Goal: Information Seeking & Learning: Learn about a topic

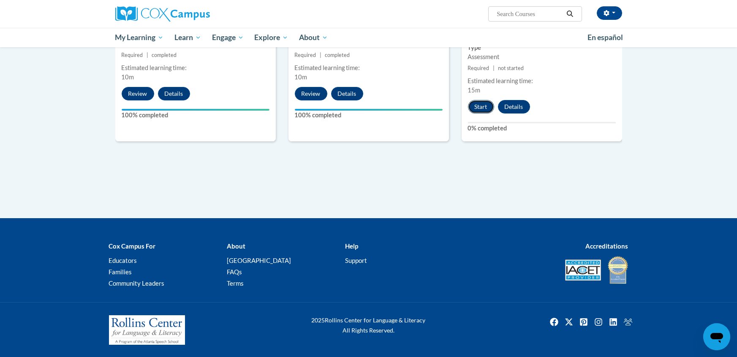
click at [481, 108] on button "Start" at bounding box center [481, 107] width 26 height 14
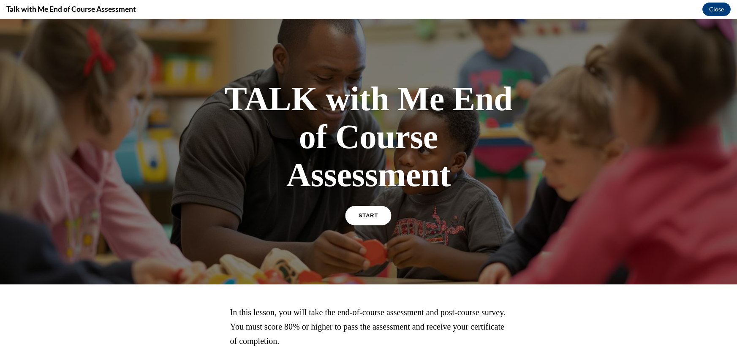
click at [353, 210] on link "START" at bounding box center [368, 215] width 46 height 19
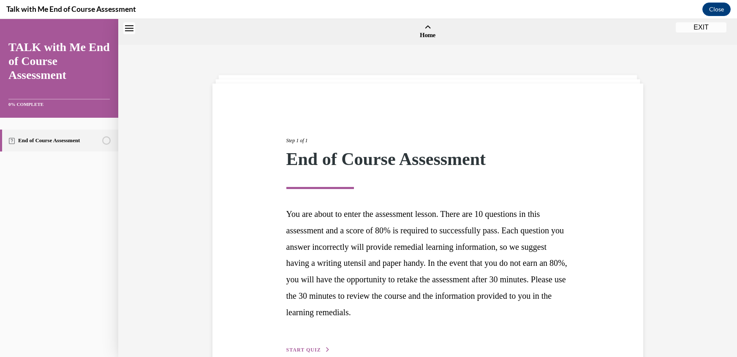
scroll to position [26, 0]
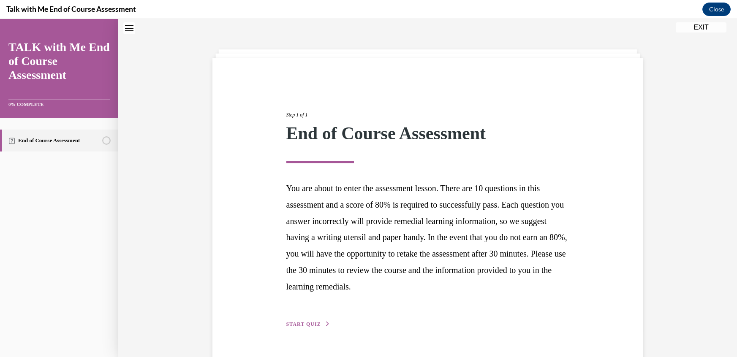
click at [93, 146] on link "End of Course Assessment" at bounding box center [59, 141] width 118 height 22
click at [295, 324] on span "START QUIZ" at bounding box center [303, 324] width 35 height 6
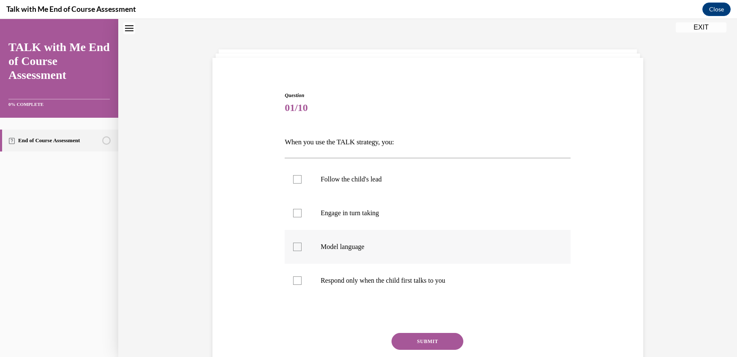
click at [295, 249] on div at bounding box center [297, 247] width 8 height 8
click at [295, 249] on input "Model language" at bounding box center [297, 247] width 8 height 8
checkbox input "true"
click at [441, 334] on button "SUBMIT" at bounding box center [427, 341] width 72 height 17
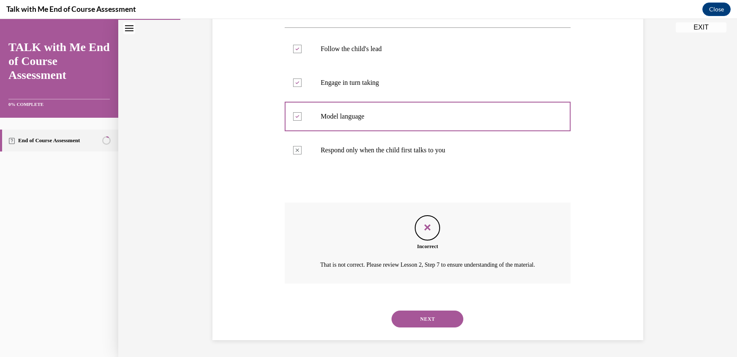
scroll to position [166, 0]
click at [428, 221] on icon "Feedback" at bounding box center [427, 227] width 13 height 13
click at [429, 327] on button "NEXT" at bounding box center [427, 319] width 72 height 17
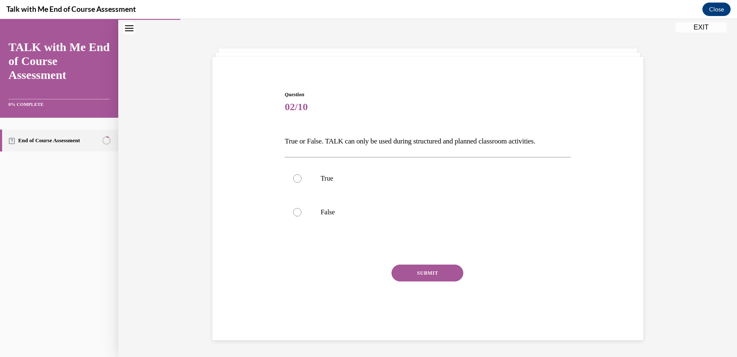
scroll to position [26, 0]
click at [298, 183] on label "True" at bounding box center [428, 179] width 286 height 34
click at [298, 183] on input "True" at bounding box center [297, 179] width 8 height 8
radio input "true"
click at [419, 278] on button "SUBMIT" at bounding box center [427, 273] width 72 height 17
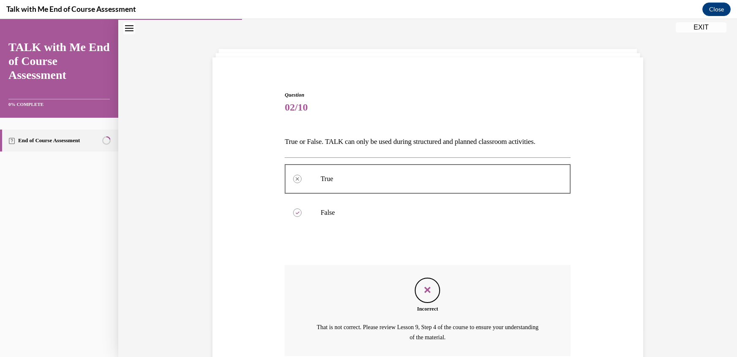
scroll to position [98, 0]
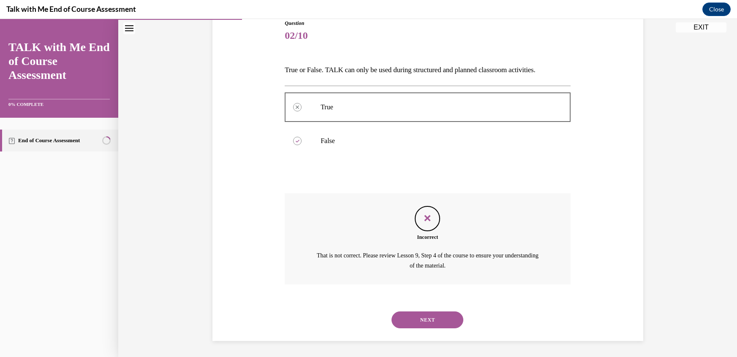
click at [428, 319] on button "NEXT" at bounding box center [427, 320] width 72 height 17
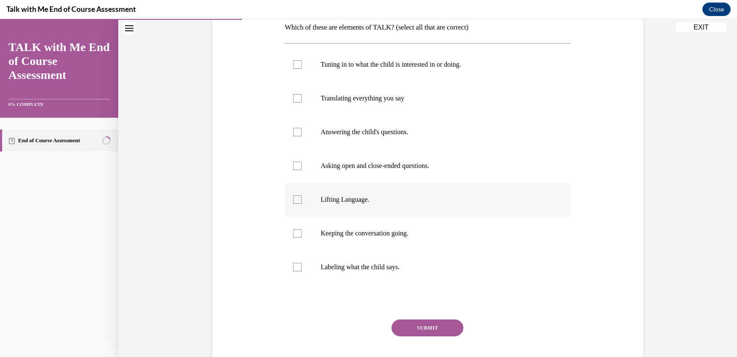
scroll to position [159, 0]
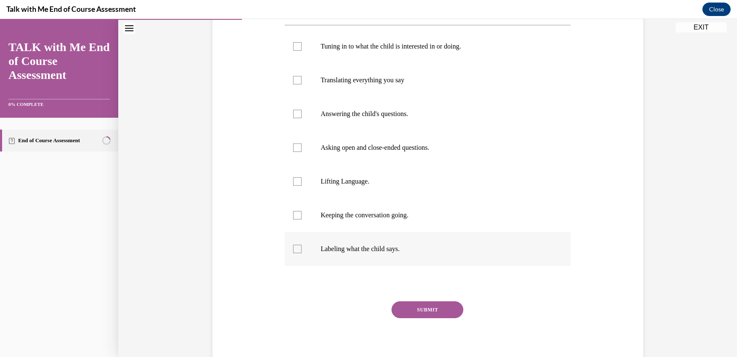
click at [299, 248] on div at bounding box center [297, 249] width 8 height 8
click at [299, 248] on input "Labeling what the child says." at bounding box center [297, 249] width 8 height 8
checkbox input "true"
click at [297, 218] on div at bounding box center [297, 215] width 8 height 8
click at [297, 218] on input "Keeping the conversation going." at bounding box center [297, 215] width 8 height 8
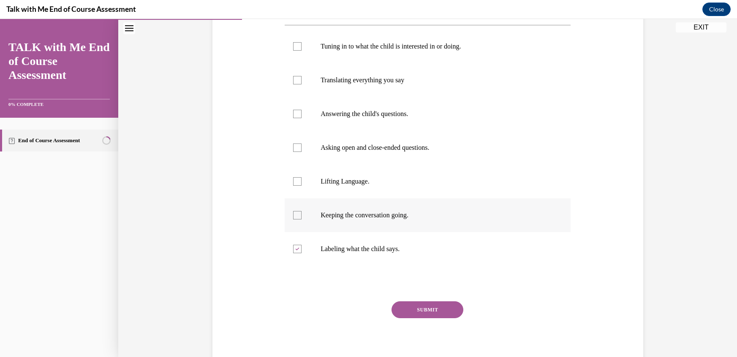
checkbox input "true"
click at [299, 114] on div at bounding box center [297, 114] width 8 height 8
click at [299, 114] on input "Answering the child's questions." at bounding box center [297, 114] width 8 height 8
checkbox input "true"
click at [297, 82] on div at bounding box center [297, 80] width 8 height 8
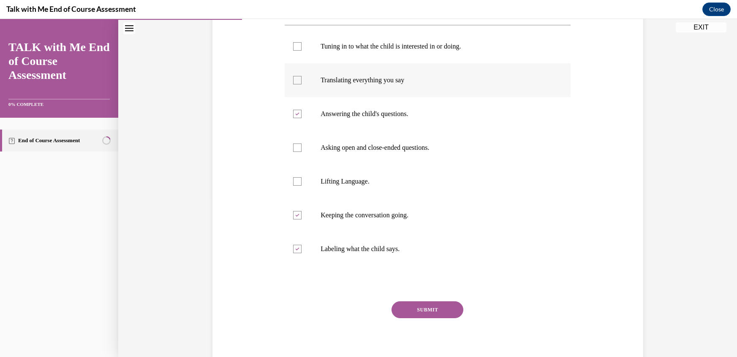
click at [297, 82] on input "Translating everything you say" at bounding box center [297, 80] width 8 height 8
checkbox input "true"
click at [296, 47] on div at bounding box center [297, 46] width 8 height 8
click at [296, 47] on input "Tuning in to what the child is interested in or doing." at bounding box center [297, 46] width 8 height 8
checkbox input "true"
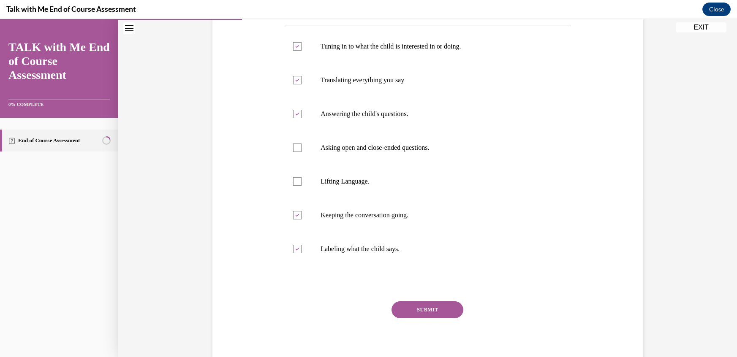
click at [422, 311] on button "SUBMIT" at bounding box center [427, 310] width 72 height 17
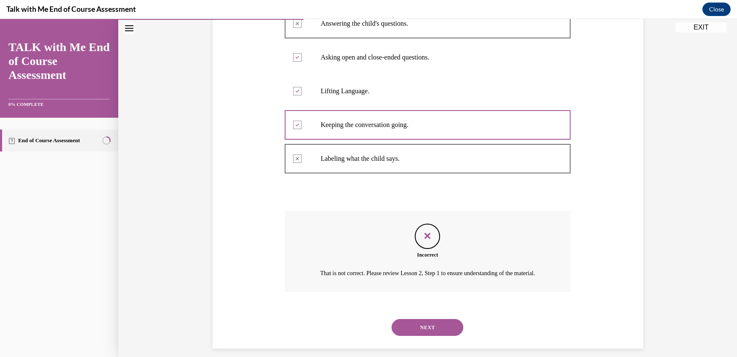
scroll to position [267, 0]
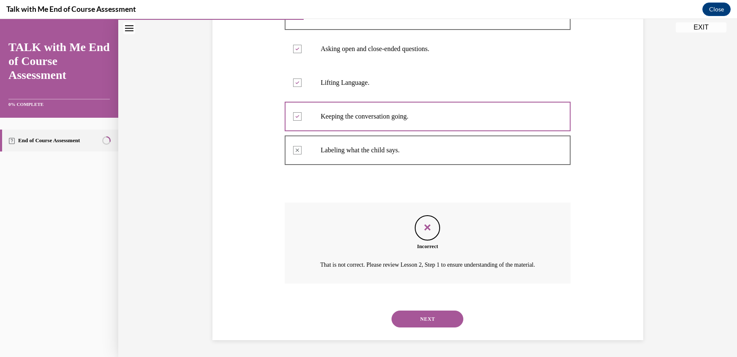
click at [416, 316] on button "NEXT" at bounding box center [427, 319] width 72 height 17
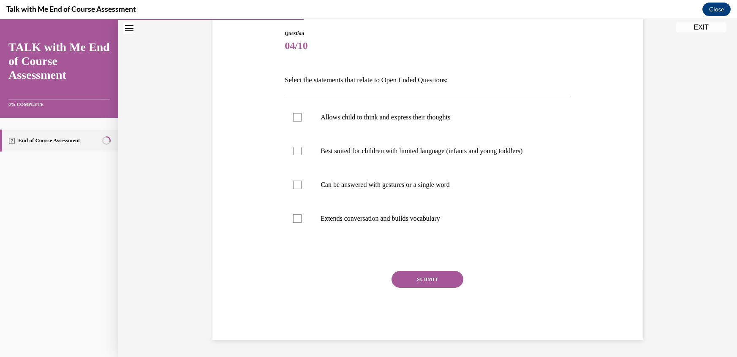
scroll to position [87, 0]
click at [299, 120] on div at bounding box center [297, 118] width 8 height 8
click at [299, 120] on input "Allows child to think and express their thoughts" at bounding box center [297, 118] width 8 height 8
checkbox input "true"
click at [435, 279] on button "SUBMIT" at bounding box center [427, 280] width 72 height 17
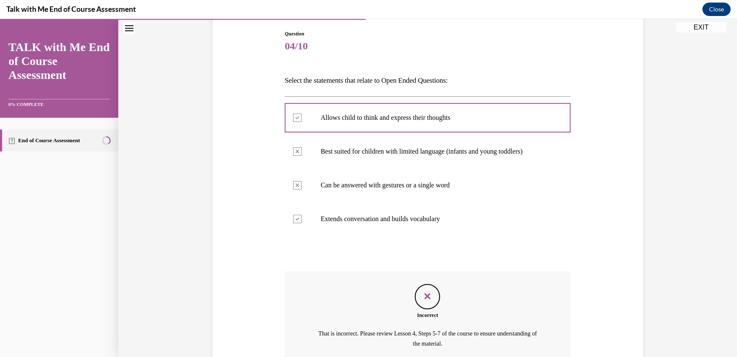
scroll to position [166, 0]
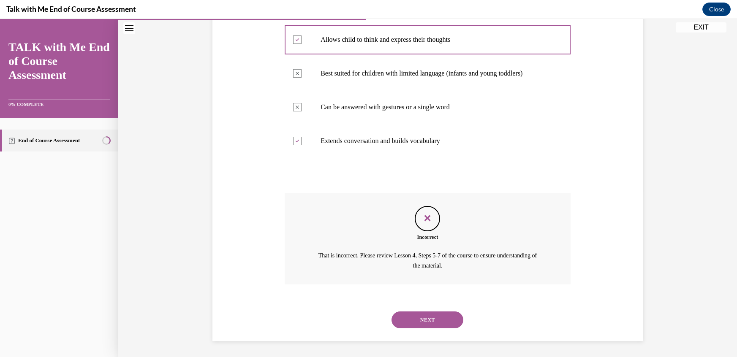
click at [437, 321] on button "NEXT" at bounding box center [427, 320] width 72 height 17
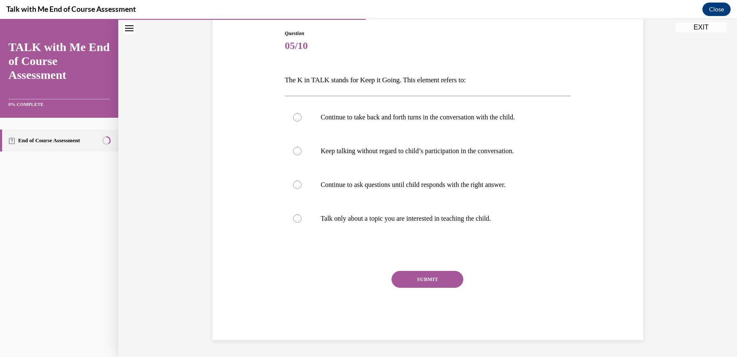
scroll to position [87, 0]
click at [296, 181] on div at bounding box center [297, 185] width 8 height 8
click at [296, 181] on input "Continue to ask questions until child responds with the right answer." at bounding box center [297, 185] width 8 height 8
radio input "true"
click at [420, 284] on button "SUBMIT" at bounding box center [427, 280] width 72 height 17
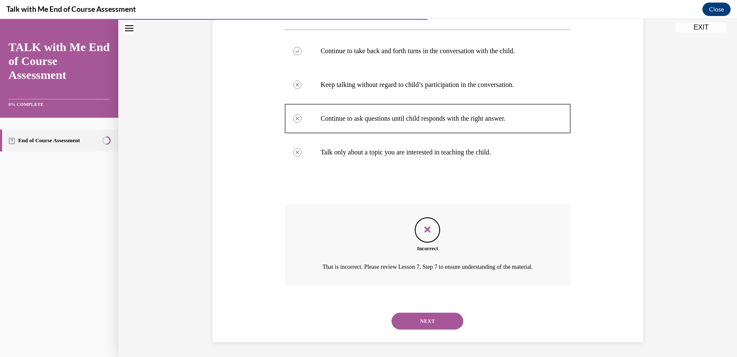
scroll to position [166, 0]
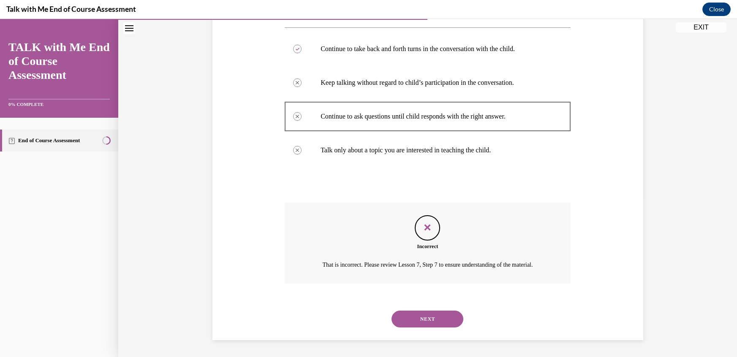
click at [435, 321] on button "NEXT" at bounding box center [427, 319] width 72 height 17
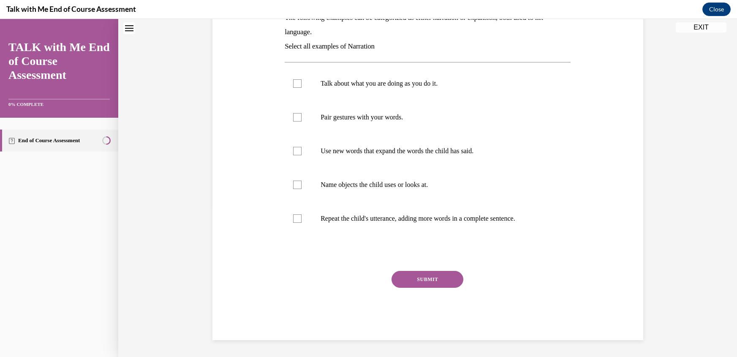
scroll to position [0, 0]
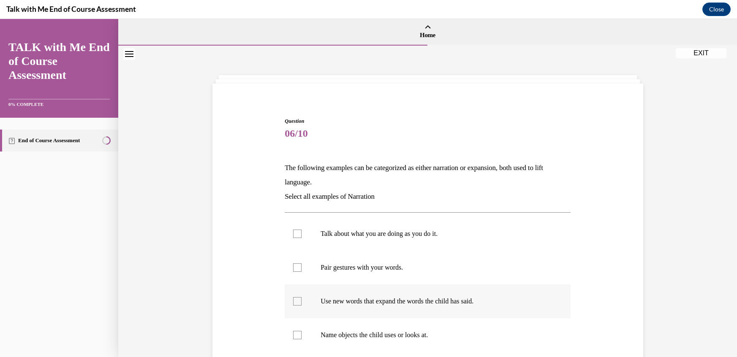
click at [298, 307] on label "Use new words that expand the words the child has said." at bounding box center [428, 302] width 286 height 34
click at [298, 306] on input "Use new words that expand the words the child has said." at bounding box center [297, 301] width 8 height 8
checkbox input "true"
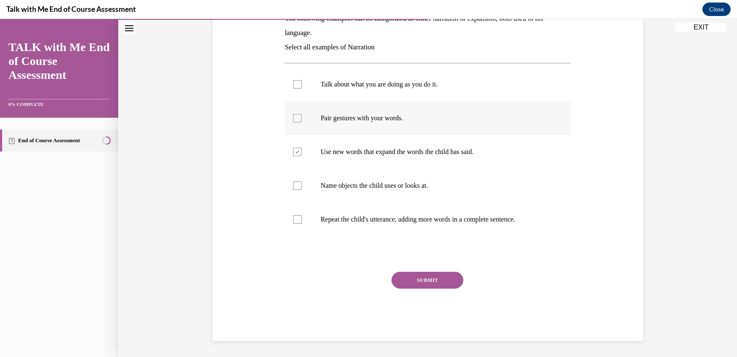
scroll to position [150, 0]
click at [422, 276] on button "SUBMIT" at bounding box center [427, 280] width 72 height 17
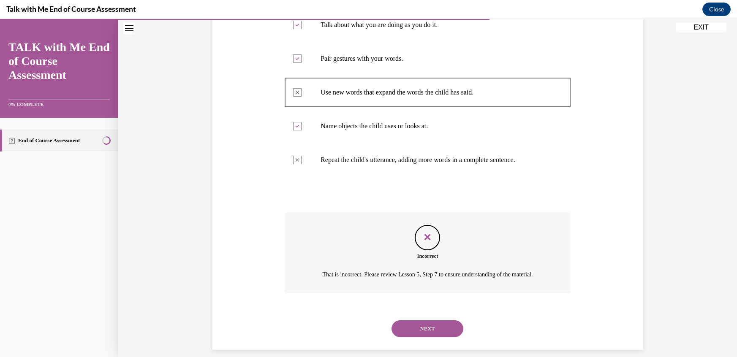
scroll to position [228, 0]
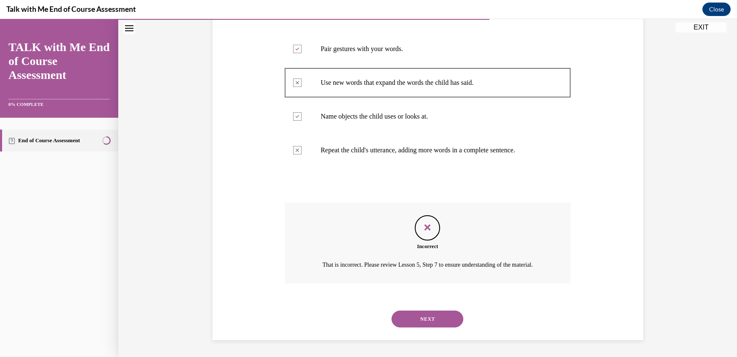
click at [413, 322] on button "NEXT" at bounding box center [427, 319] width 72 height 17
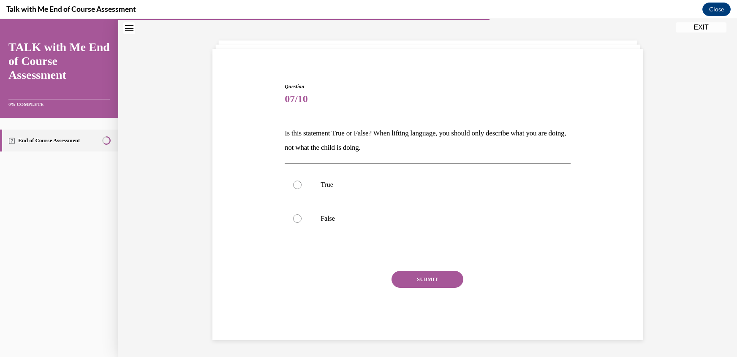
scroll to position [34, 0]
click at [298, 190] on label "True" at bounding box center [428, 186] width 286 height 34
click at [298, 190] on input "True" at bounding box center [297, 186] width 8 height 8
radio input "true"
click at [417, 281] on button "SUBMIT" at bounding box center [427, 280] width 72 height 17
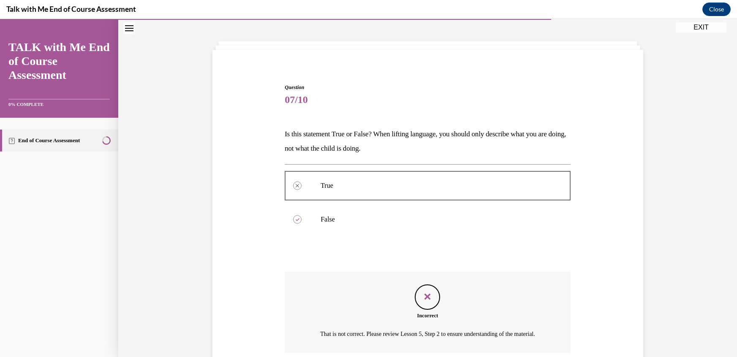
scroll to position [112, 0]
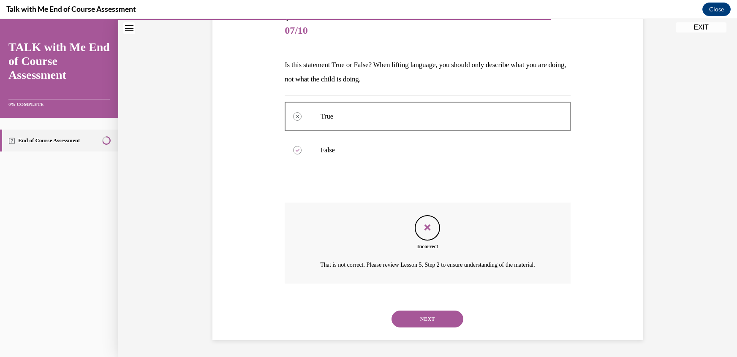
click at [418, 314] on button "NEXT" at bounding box center [427, 319] width 72 height 17
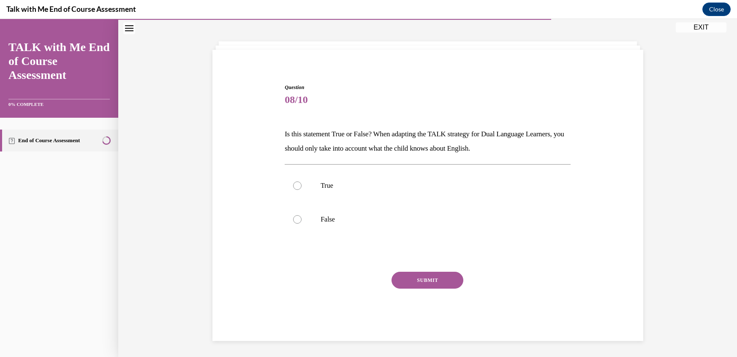
click at [423, 281] on button "SUBMIT" at bounding box center [427, 280] width 72 height 17
click at [297, 220] on div at bounding box center [297, 219] width 8 height 8
click at [297, 220] on input "False" at bounding box center [297, 219] width 8 height 8
radio input "true"
click at [293, 182] on input "True" at bounding box center [297, 186] width 8 height 8
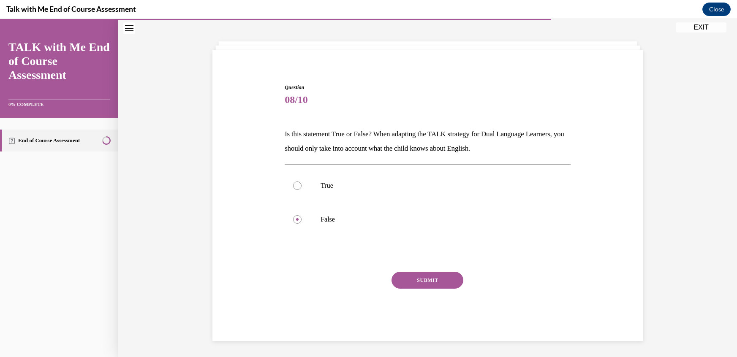
radio input "true"
click at [293, 215] on input "False" at bounding box center [297, 219] width 8 height 8
radio input "true"
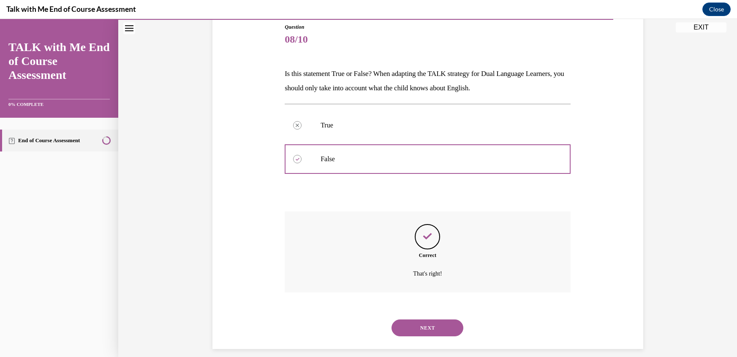
scroll to position [102, 0]
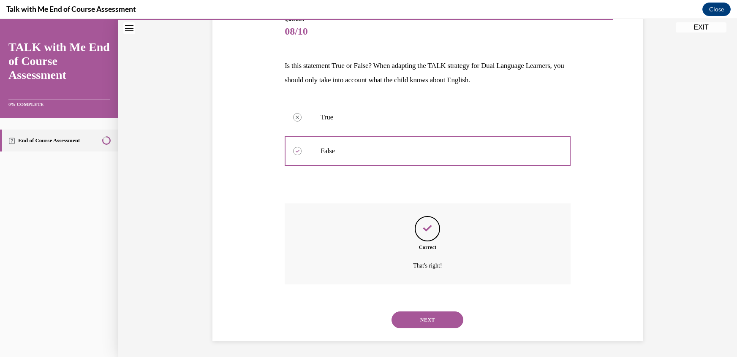
click at [361, 324] on div "NEXT" at bounding box center [428, 320] width 286 height 34
click at [428, 319] on button "NEXT" at bounding box center [427, 320] width 72 height 17
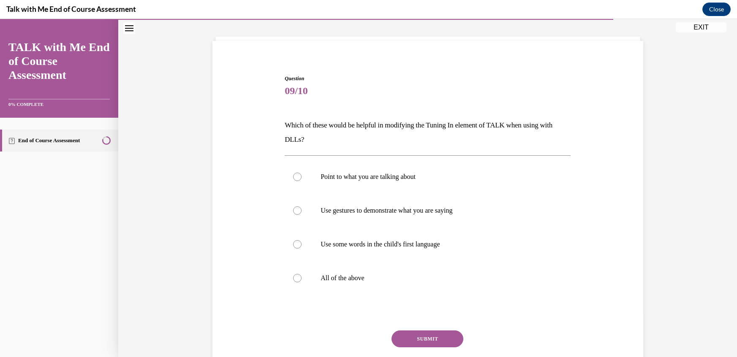
scroll to position [43, 0]
click at [297, 182] on label "Point to what you are talking about" at bounding box center [428, 177] width 286 height 34
click at [297, 181] on input "Point to what you are talking about" at bounding box center [297, 176] width 8 height 8
radio input "true"
click at [422, 340] on button "SUBMIT" at bounding box center [427, 338] width 72 height 17
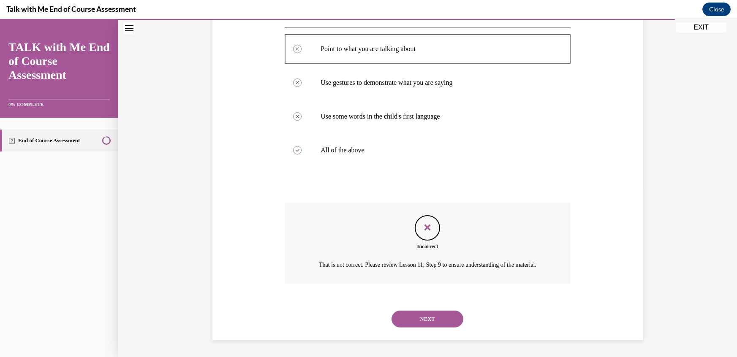
scroll to position [180, 0]
click at [432, 318] on button "NEXT" at bounding box center [427, 319] width 72 height 17
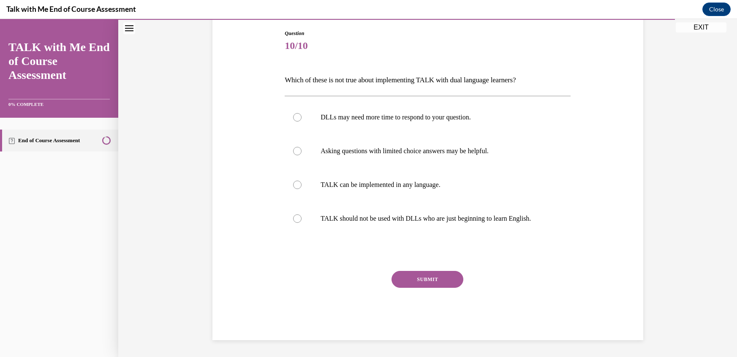
scroll to position [87, 0]
click at [296, 188] on div at bounding box center [297, 185] width 8 height 8
click at [296, 188] on input "TALK can be implemented in any language." at bounding box center [297, 185] width 8 height 8
radio input "true"
click at [300, 220] on div at bounding box center [297, 219] width 8 height 8
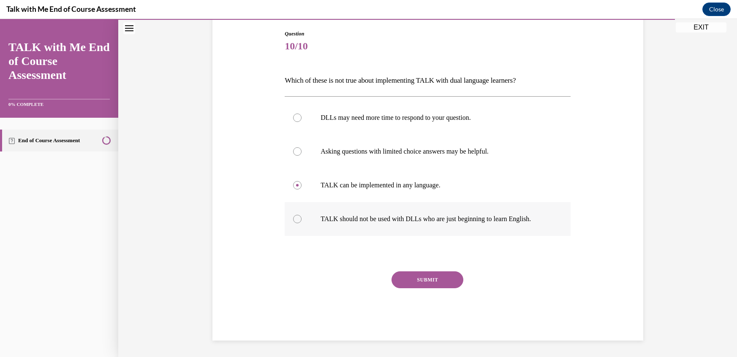
click at [300, 220] on input "TALK should not be used with DLLs who are just beginning to learn English." at bounding box center [297, 219] width 8 height 8
radio input "true"
click at [299, 190] on label "TALK can be implemented in any language." at bounding box center [428, 185] width 286 height 34
click at [299, 190] on input "TALK can be implemented in any language." at bounding box center [297, 185] width 8 height 8
radio input "true"
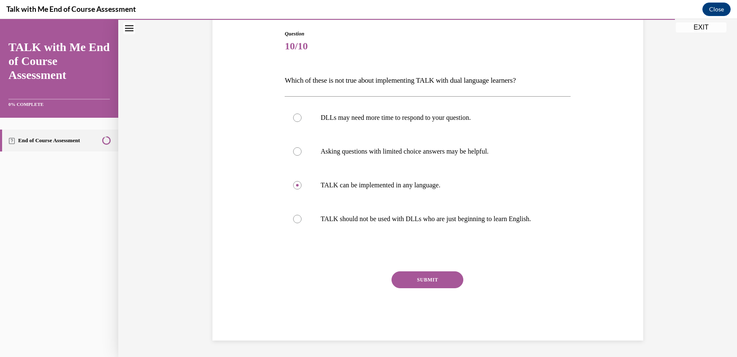
click at [422, 278] on button "SUBMIT" at bounding box center [427, 280] width 72 height 17
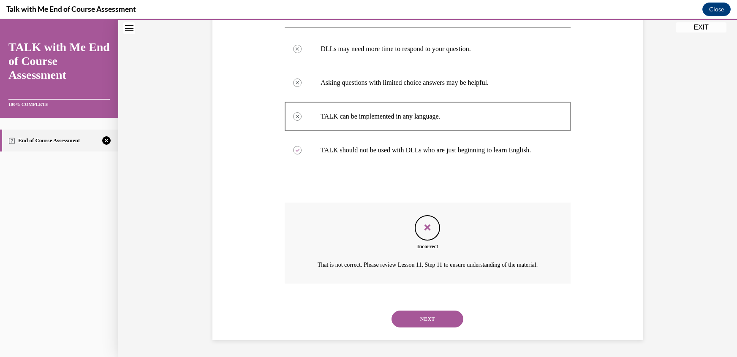
scroll to position [166, 0]
click at [450, 323] on button "NEXT" at bounding box center [427, 319] width 72 height 17
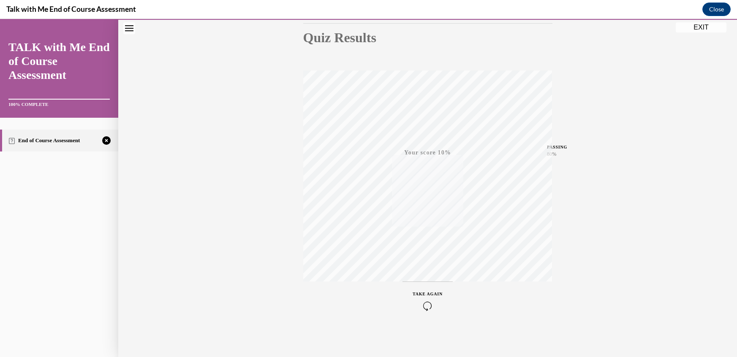
click at [432, 303] on icon "button" at bounding box center [428, 306] width 30 height 9
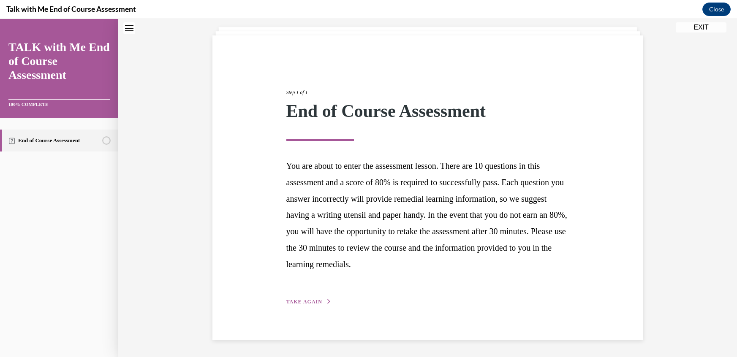
scroll to position [48, 0]
click at [313, 301] on span "TAKE AGAIN" at bounding box center [304, 302] width 36 height 6
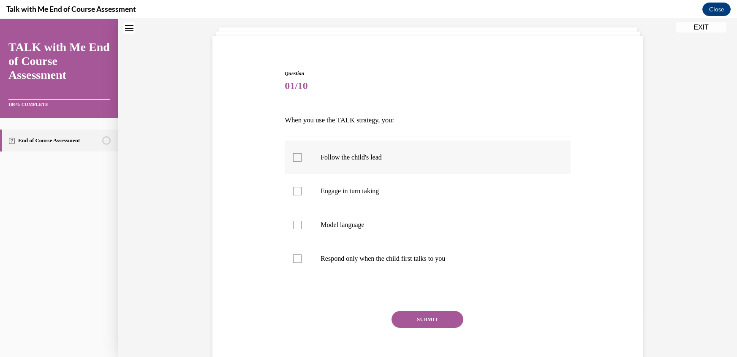
click at [300, 161] on div at bounding box center [297, 157] width 8 height 8
click at [300, 161] on input "Follow the child's lead" at bounding box center [297, 157] width 8 height 8
checkbox input "true"
click at [298, 193] on div at bounding box center [297, 191] width 8 height 8
click at [298, 193] on input "Engage in turn taking" at bounding box center [297, 191] width 8 height 8
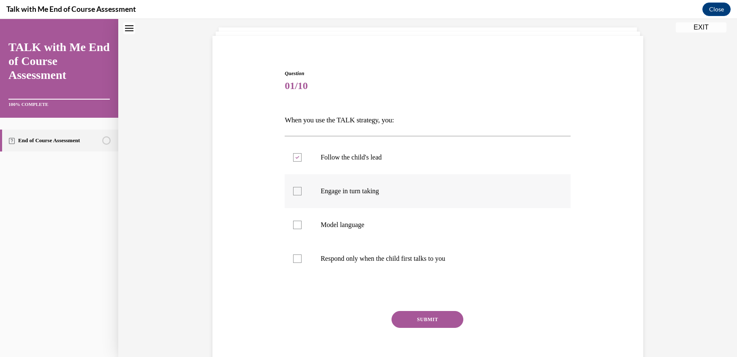
checkbox input "true"
click at [298, 224] on div at bounding box center [297, 225] width 8 height 8
click at [298, 224] on input "Model language" at bounding box center [297, 225] width 8 height 8
checkbox input "true"
click at [429, 325] on button "SUBMIT" at bounding box center [427, 319] width 72 height 17
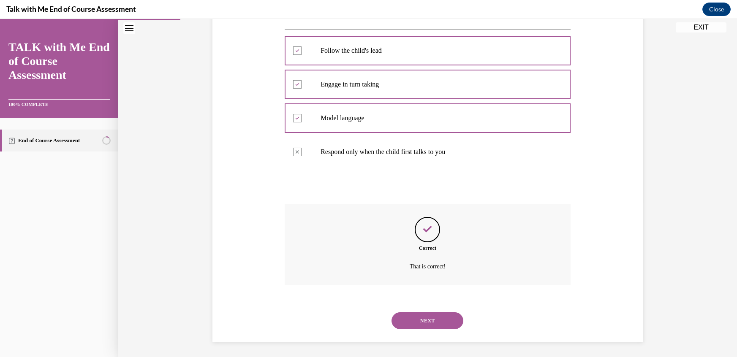
scroll to position [155, 0]
click at [426, 316] on button "NEXT" at bounding box center [427, 320] width 72 height 17
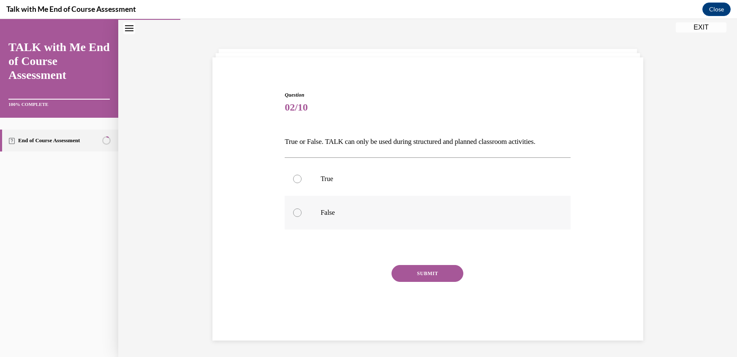
click at [299, 215] on div at bounding box center [297, 213] width 8 height 8
click at [299, 215] on input "False" at bounding box center [297, 213] width 8 height 8
radio input "true"
click at [414, 273] on button "SUBMIT" at bounding box center [427, 273] width 72 height 17
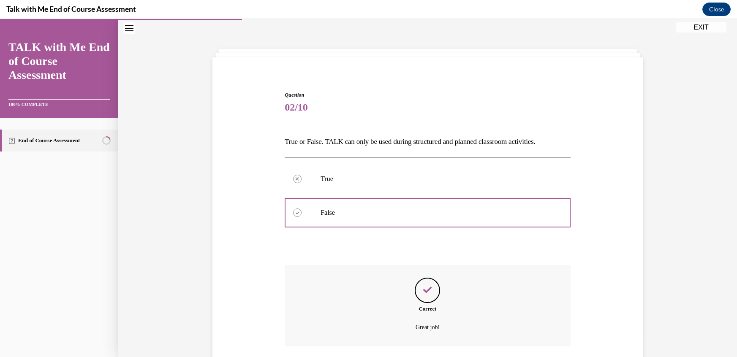
scroll to position [88, 0]
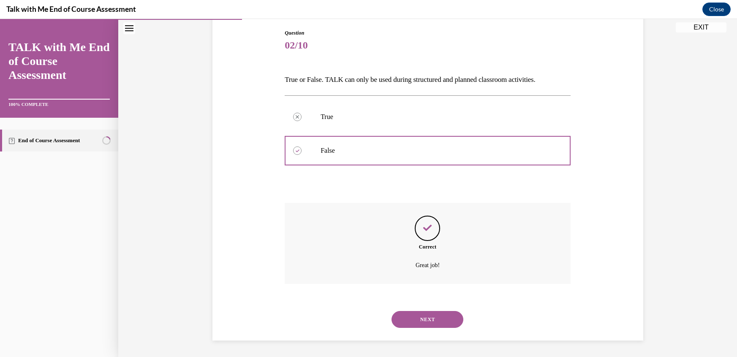
click at [435, 323] on button "NEXT" at bounding box center [427, 319] width 72 height 17
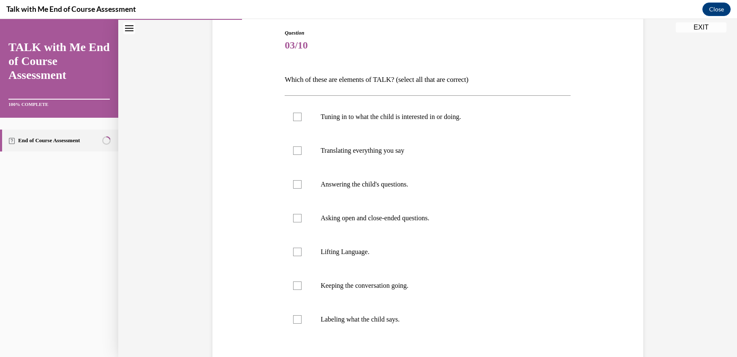
scroll to position [44, 0]
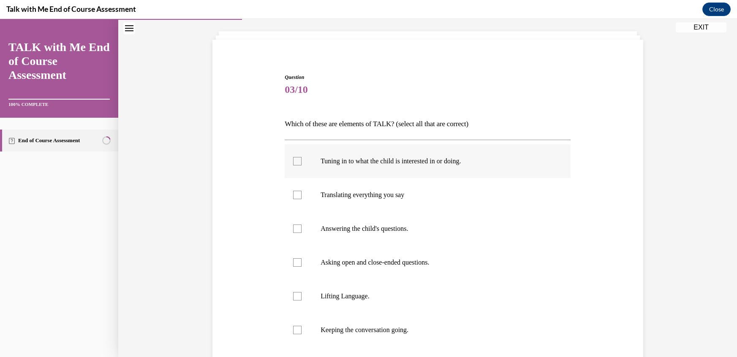
click at [300, 164] on div at bounding box center [297, 161] width 8 height 8
click at [300, 164] on input "Tuning in to what the child is interested in or doing." at bounding box center [297, 161] width 8 height 8
checkbox input "true"
click at [297, 268] on label "Asking open and close-ended questions." at bounding box center [428, 263] width 286 height 34
click at [297, 267] on input "Asking open and close-ended questions." at bounding box center [297, 262] width 8 height 8
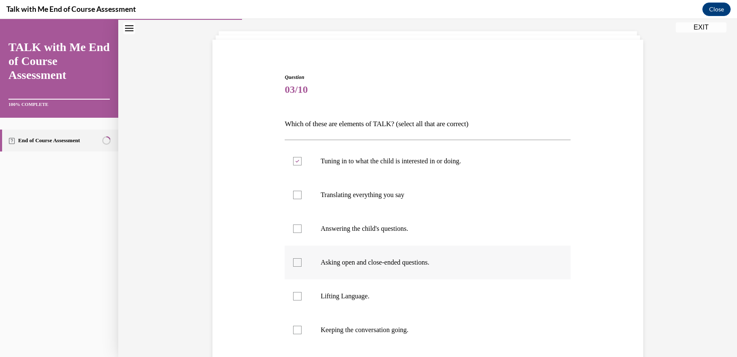
checkbox input "true"
click at [299, 296] on div at bounding box center [297, 296] width 8 height 8
click at [299, 296] on input "Lifting Language." at bounding box center [297, 296] width 8 height 8
checkbox input "true"
click at [299, 331] on div at bounding box center [297, 330] width 8 height 8
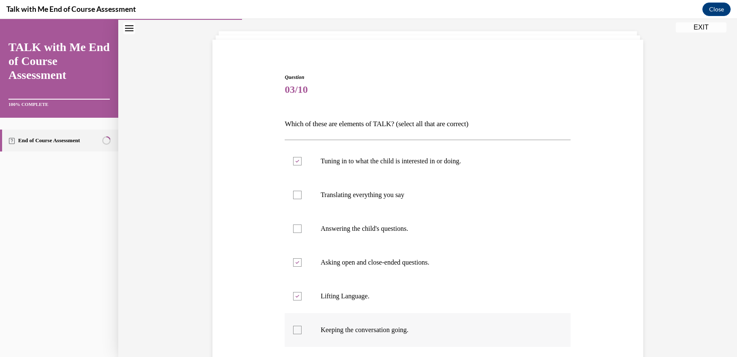
click at [299, 331] on input "Keeping the conversation going." at bounding box center [297, 330] width 8 height 8
checkbox input "true"
click at [271, 320] on div "Question 03/10 Which of these are elements of TALK? (select all that are correc…" at bounding box center [427, 266] width 435 height 437
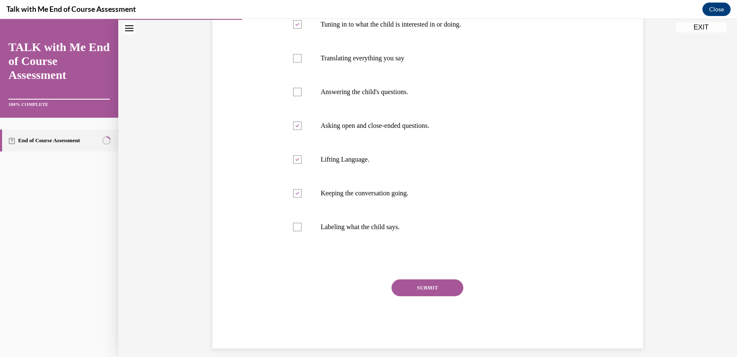
scroll to position [189, 0]
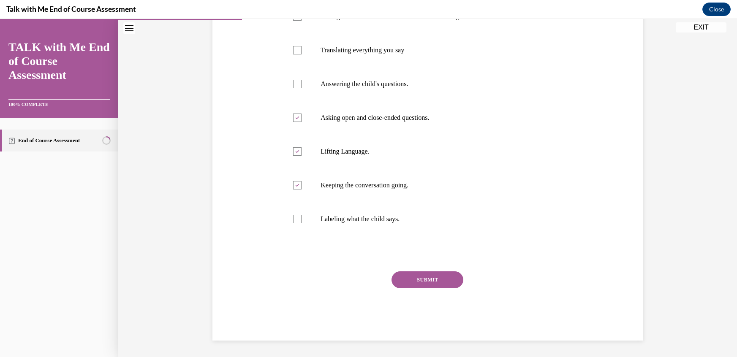
click at [425, 285] on button "SUBMIT" at bounding box center [427, 280] width 72 height 17
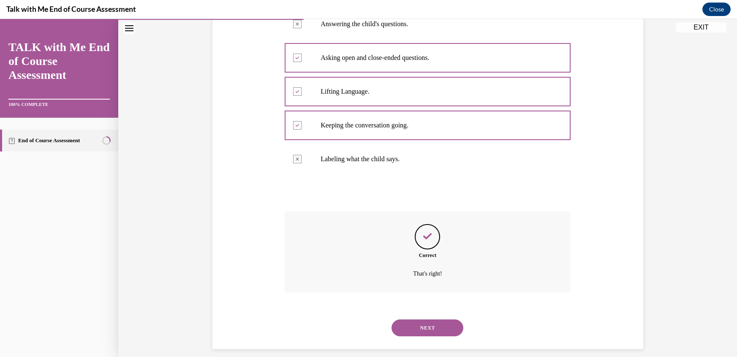
scroll to position [257, 0]
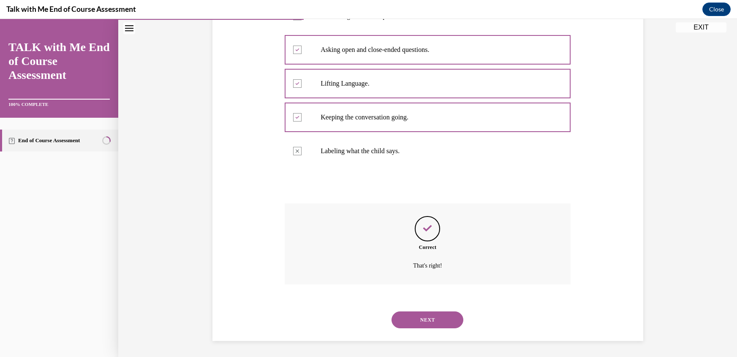
click at [422, 315] on button "NEXT" at bounding box center [427, 320] width 72 height 17
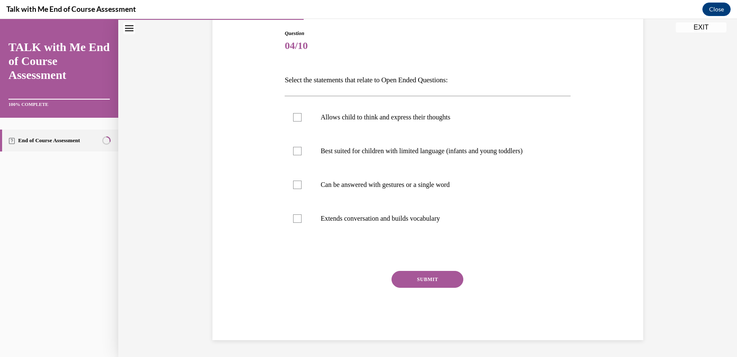
scroll to position [87, 0]
click at [295, 117] on div at bounding box center [297, 118] width 8 height 8
click at [295, 117] on input "Allows child to think and express their thoughts" at bounding box center [297, 118] width 8 height 8
checkbox input "true"
click at [299, 219] on div at bounding box center [297, 219] width 8 height 8
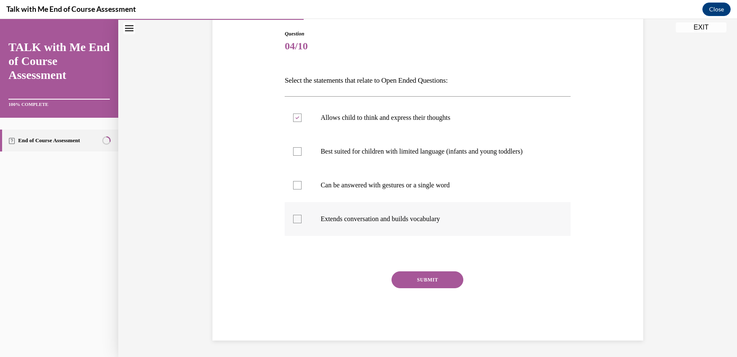
click at [299, 219] on input "Extends conversation and builds vocabulary" at bounding box center [297, 219] width 8 height 8
checkbox input "true"
click at [433, 280] on button "SUBMIT" at bounding box center [427, 280] width 72 height 17
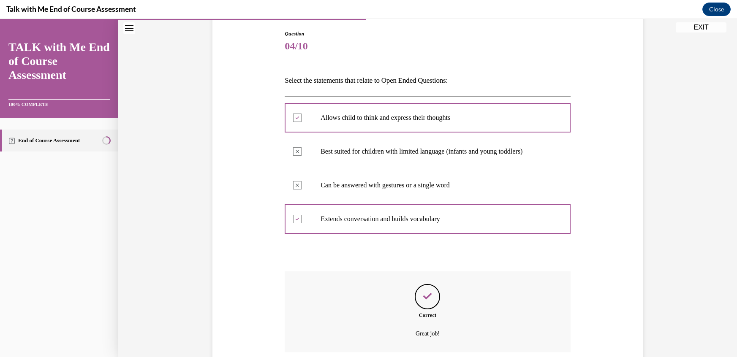
scroll to position [155, 0]
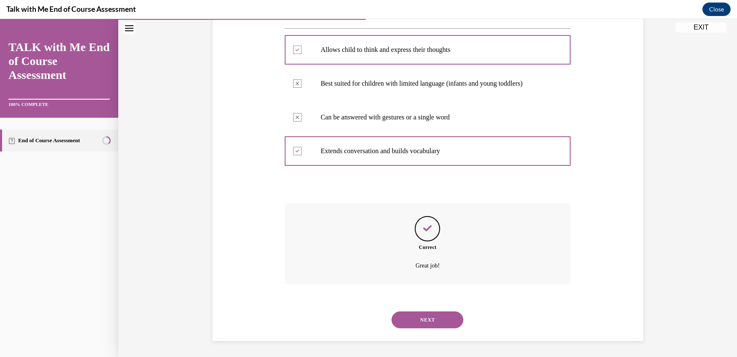
click at [433, 280] on div "Correct Great job!" at bounding box center [428, 244] width 286 height 81
click at [440, 324] on button "NEXT" at bounding box center [427, 320] width 72 height 17
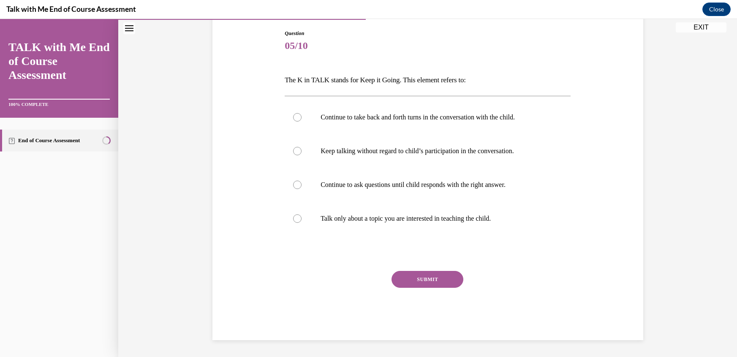
scroll to position [87, 0]
click at [299, 120] on div at bounding box center [297, 118] width 8 height 8
click at [299, 120] on input "Continue to take back and forth turns in the conversation with the child." at bounding box center [297, 118] width 8 height 8
radio input "true"
click at [433, 274] on button "SUBMIT" at bounding box center [427, 280] width 72 height 17
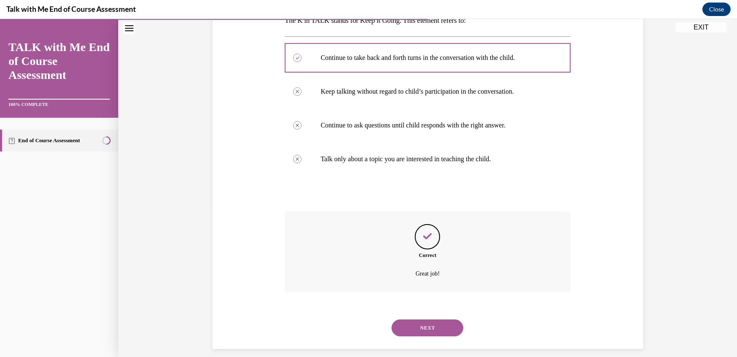
scroll to position [155, 0]
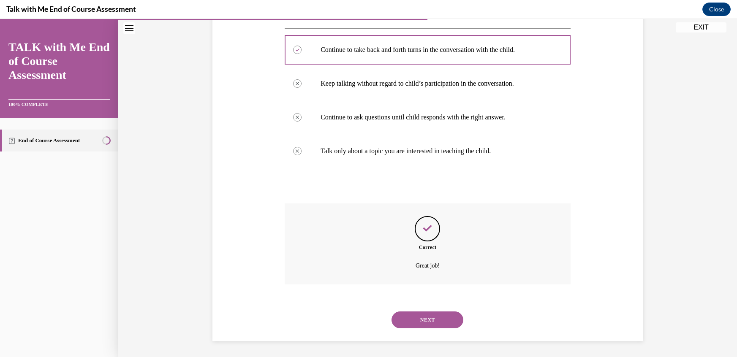
click at [418, 314] on button "NEXT" at bounding box center [427, 320] width 72 height 17
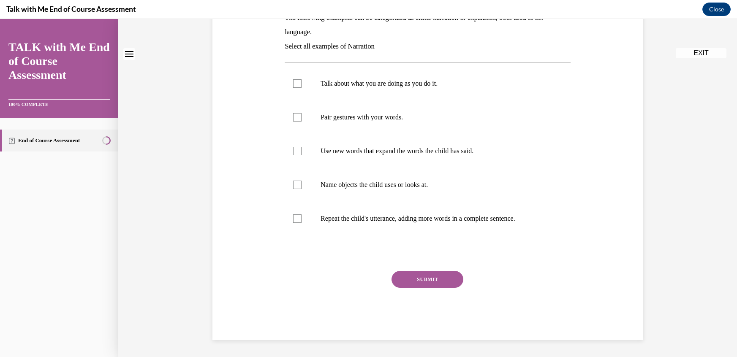
scroll to position [0, 0]
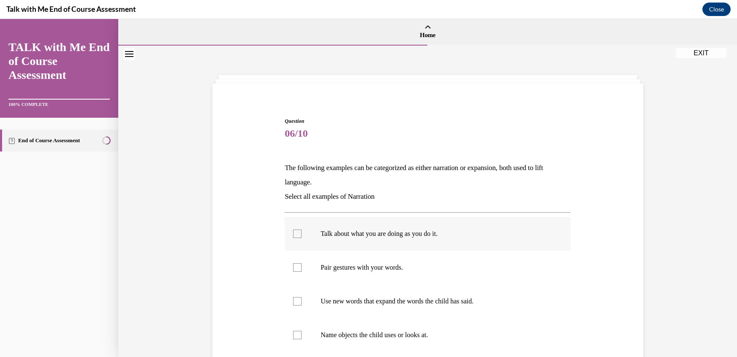
click at [299, 234] on div at bounding box center [297, 234] width 8 height 8
click at [299, 234] on input "Talk about what you are doing as you do it." at bounding box center [297, 234] width 8 height 8
checkbox input "true"
click at [297, 272] on div at bounding box center [297, 268] width 8 height 8
click at [297, 272] on input "Pair gestures with your words." at bounding box center [297, 268] width 8 height 8
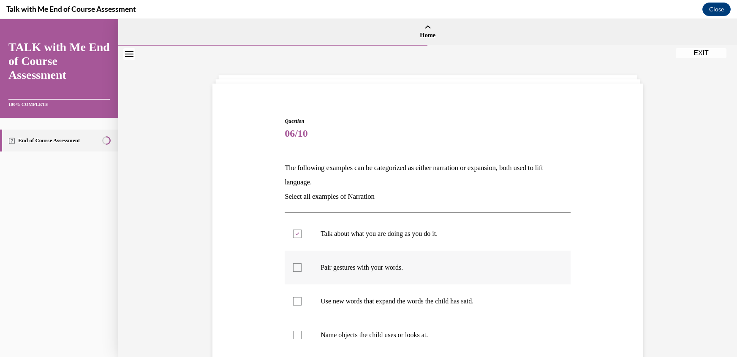
checkbox input "true"
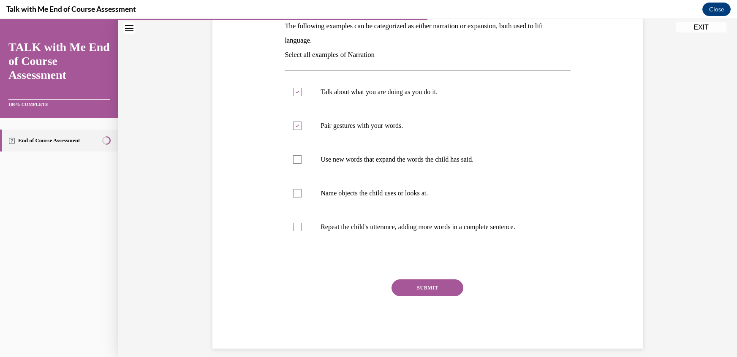
scroll to position [150, 0]
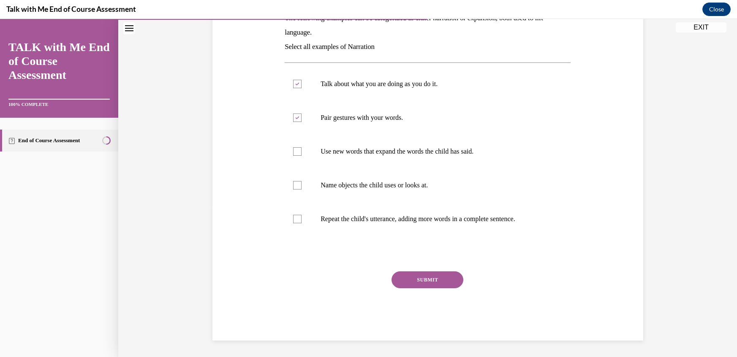
click at [424, 284] on button "SUBMIT" at bounding box center [427, 280] width 72 height 17
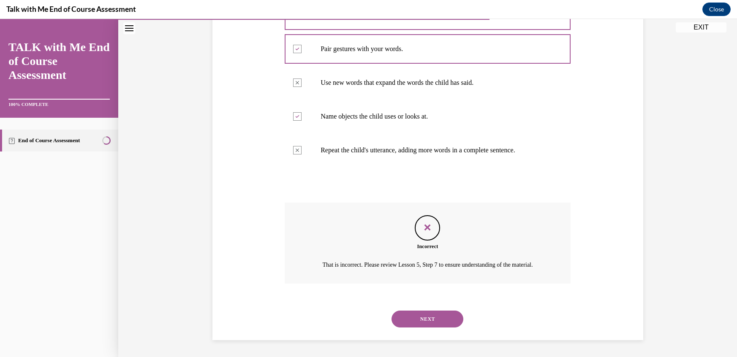
scroll to position [228, 0]
click at [435, 323] on button "NEXT" at bounding box center [427, 319] width 72 height 17
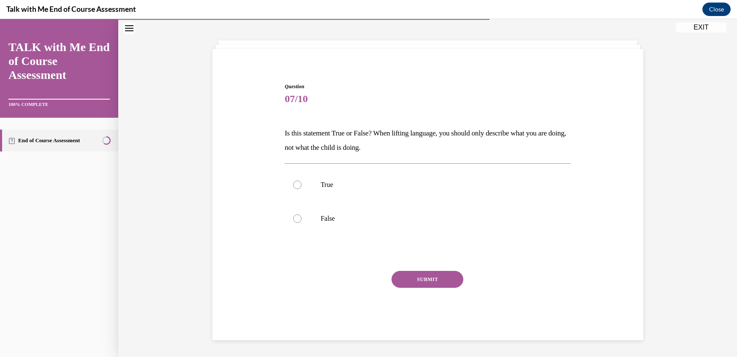
scroll to position [34, 0]
click at [299, 218] on div at bounding box center [297, 219] width 8 height 8
click at [299, 218] on input "False" at bounding box center [297, 219] width 8 height 8
radio input "true"
click at [423, 274] on button "SUBMIT" at bounding box center [427, 280] width 72 height 17
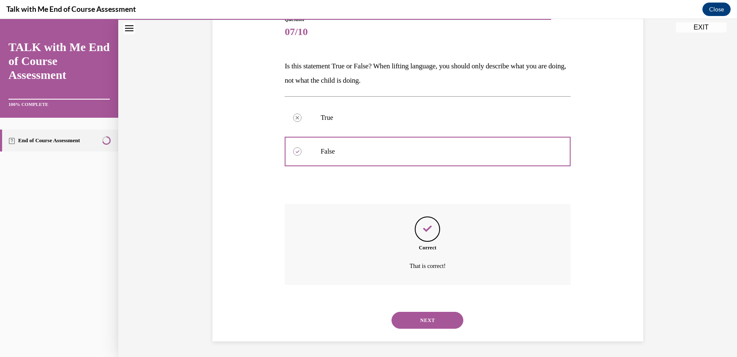
scroll to position [102, 0]
click at [431, 316] on button "NEXT" at bounding box center [427, 320] width 72 height 17
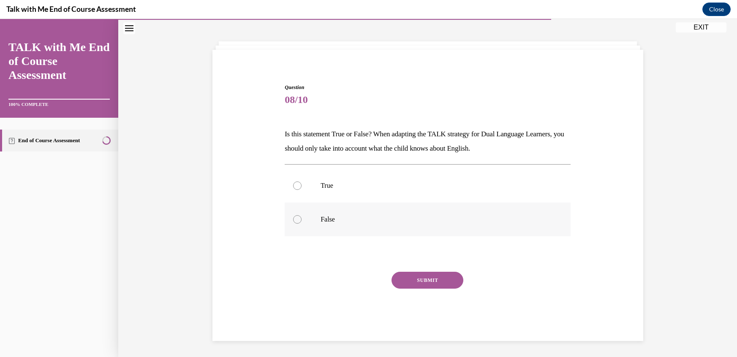
click at [300, 218] on div at bounding box center [297, 219] width 8 height 8
click at [300, 218] on input "False" at bounding box center [297, 219] width 8 height 8
radio input "true"
click at [434, 280] on button "SUBMIT" at bounding box center [427, 280] width 72 height 17
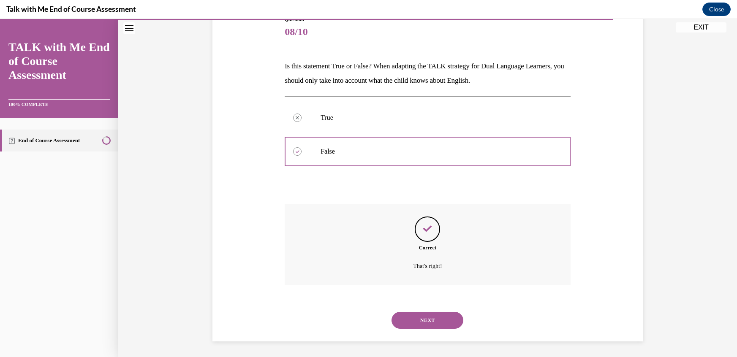
scroll to position [102, 0]
click at [419, 320] on button "NEXT" at bounding box center [427, 320] width 72 height 17
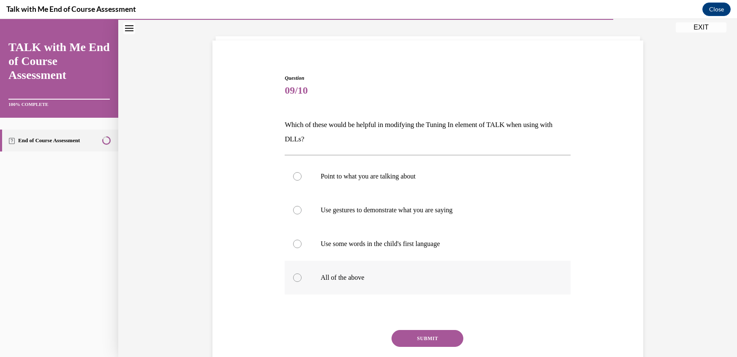
scroll to position [43, 0]
click at [300, 280] on div at bounding box center [297, 278] width 8 height 8
click at [300, 280] on input "All of the above" at bounding box center [297, 278] width 8 height 8
radio input "true"
click at [403, 338] on button "SUBMIT" at bounding box center [427, 338] width 72 height 17
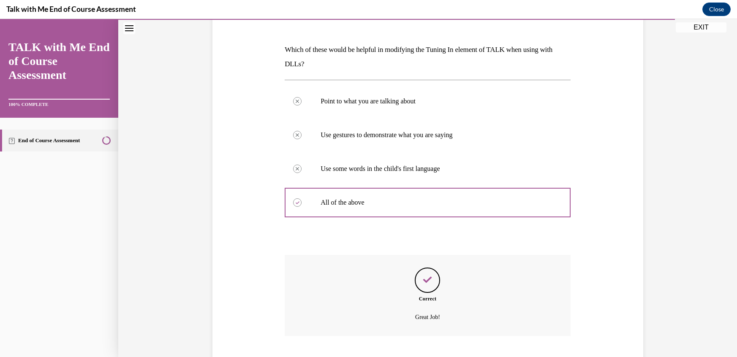
scroll to position [170, 0]
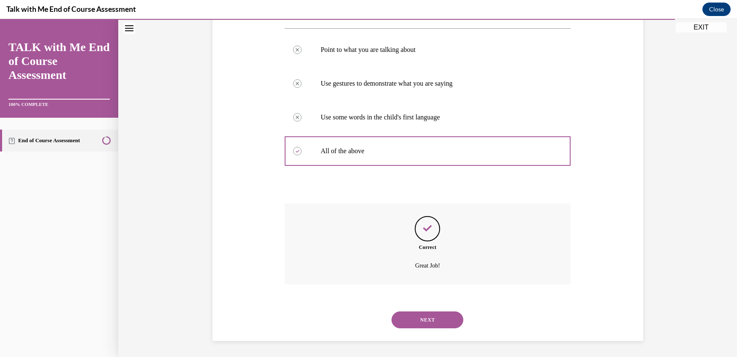
click at [421, 319] on button "NEXT" at bounding box center [427, 320] width 72 height 17
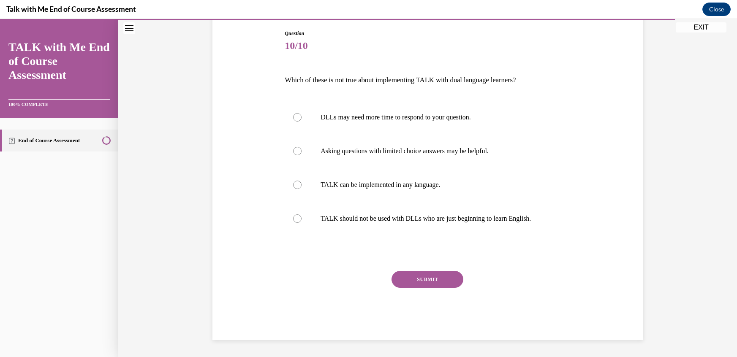
scroll to position [87, 0]
click at [302, 218] on div at bounding box center [297, 219] width 8 height 8
click at [302, 218] on input "TALK should not be used with DLLs who are just beginning to learn English." at bounding box center [297, 219] width 8 height 8
radio input "true"
click at [418, 280] on button "SUBMIT" at bounding box center [427, 280] width 72 height 17
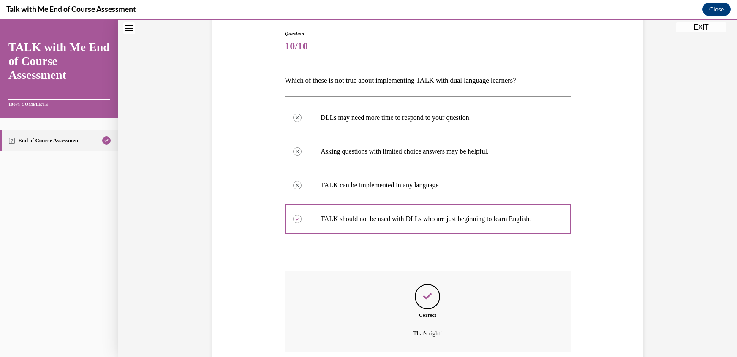
scroll to position [155, 0]
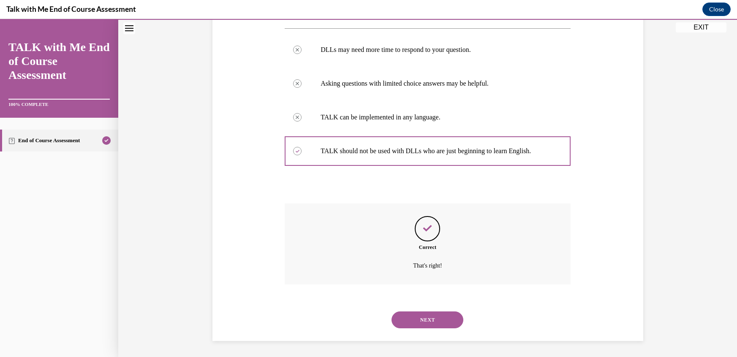
click at [416, 316] on button "NEXT" at bounding box center [427, 320] width 72 height 17
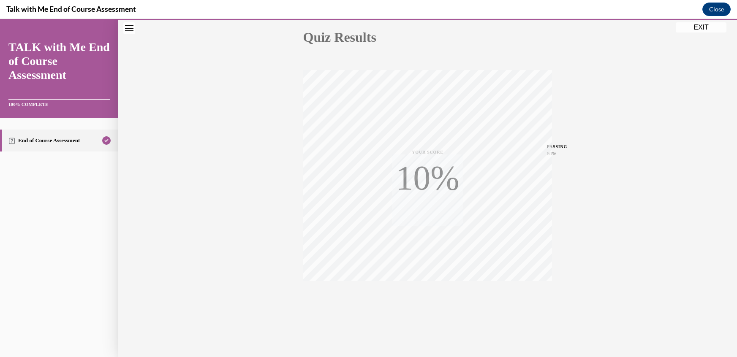
scroll to position [94, 0]
click at [589, 239] on div "Quiz Results PASSING 80% Your score 90% Passed PASSING 80% Your score Your scor…" at bounding box center [427, 154] width 619 height 406
click at [691, 27] on button "EXIT" at bounding box center [701, 27] width 51 height 10
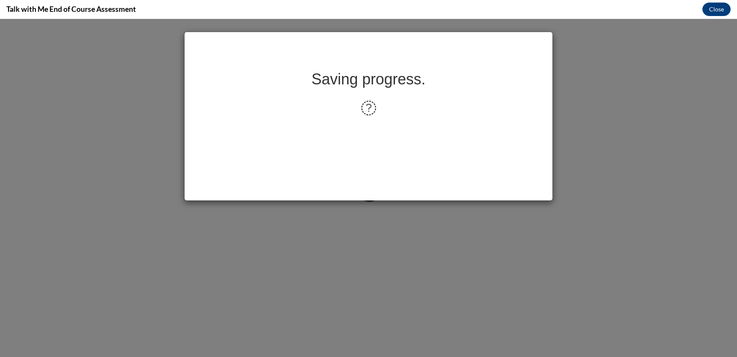
scroll to position [0, 0]
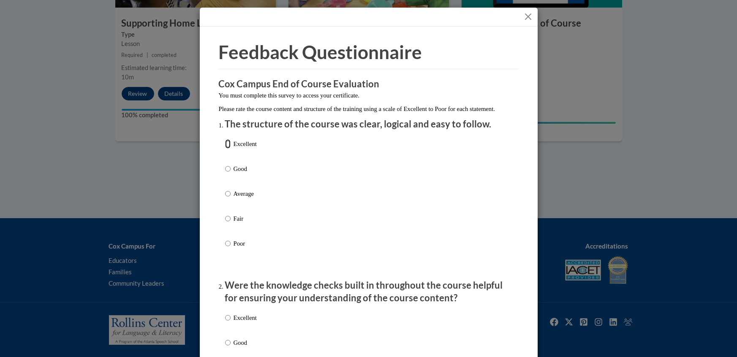
click at [226, 149] on input "Excellent" at bounding box center [227, 143] width 5 height 9
radio input "true"
click at [228, 323] on input "Excellent" at bounding box center [227, 317] width 5 height 9
radio input "true"
click at [225, 338] on input "Good" at bounding box center [227, 342] width 5 height 9
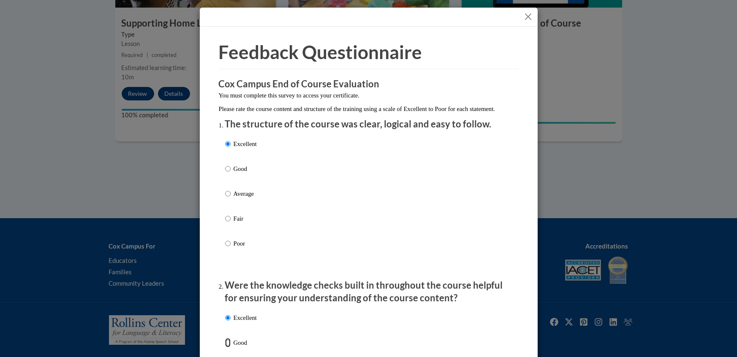
radio input "true"
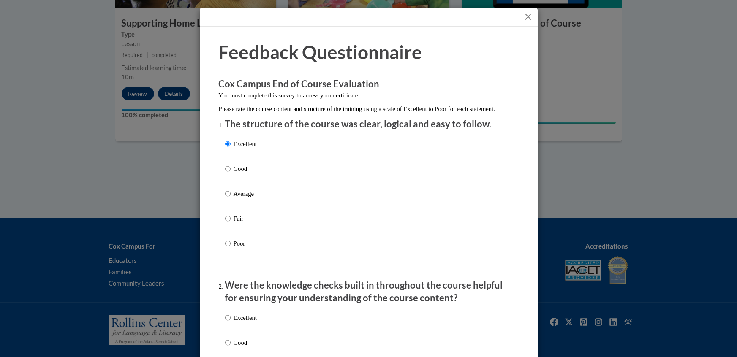
scroll to position [198, 0]
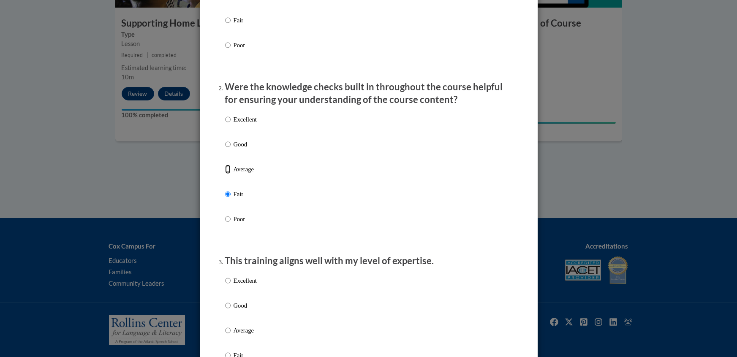
click at [225, 165] on input "Average" at bounding box center [227, 169] width 5 height 9
radio input "true"
click at [225, 140] on input "Good" at bounding box center [227, 144] width 5 height 9
radio input "true"
click at [225, 115] on input "Excellent" at bounding box center [227, 119] width 5 height 9
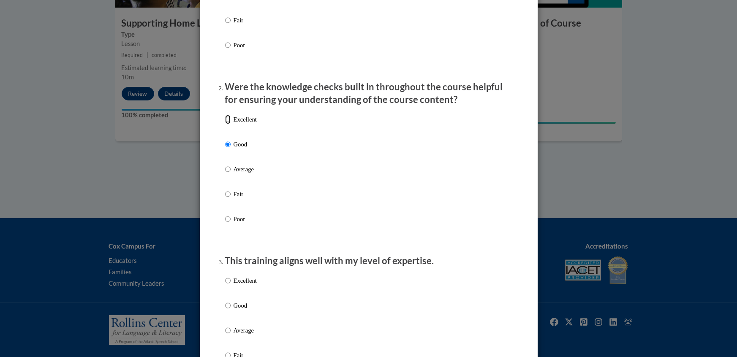
radio input "true"
click at [226, 285] on input "Excellent" at bounding box center [227, 280] width 5 height 9
radio input "true"
click at [226, 285] on input "Excellent" at bounding box center [227, 280] width 5 height 9
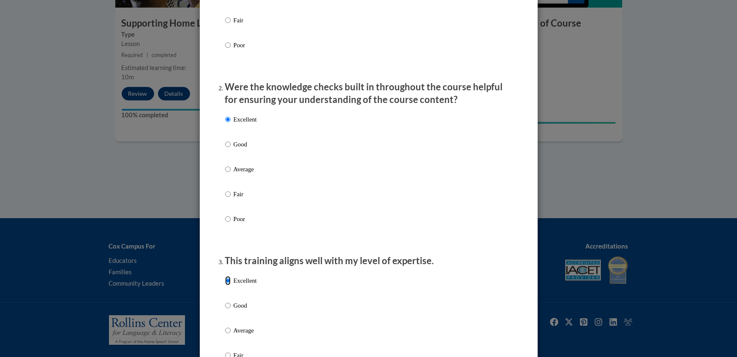
click at [225, 301] on input "Good" at bounding box center [227, 305] width 5 height 9
radio input "true"
click at [225, 326] on input "Average" at bounding box center [227, 330] width 5 height 9
radio input "true"
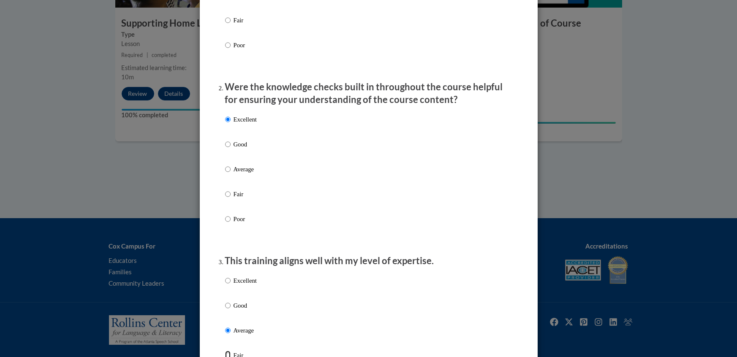
click at [225, 351] on input "Fair" at bounding box center [227, 355] width 5 height 9
radio input "true"
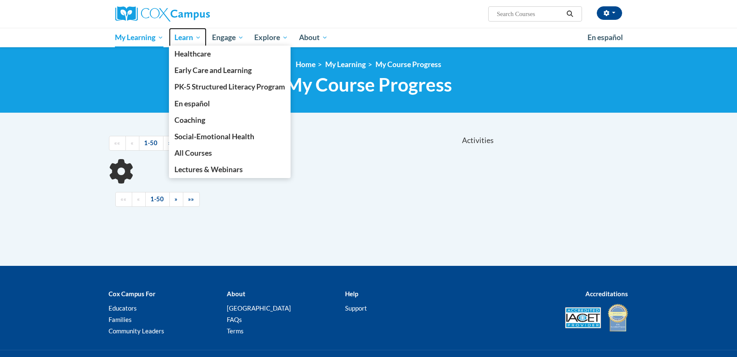
click at [187, 36] on span "Learn" at bounding box center [187, 38] width 27 height 10
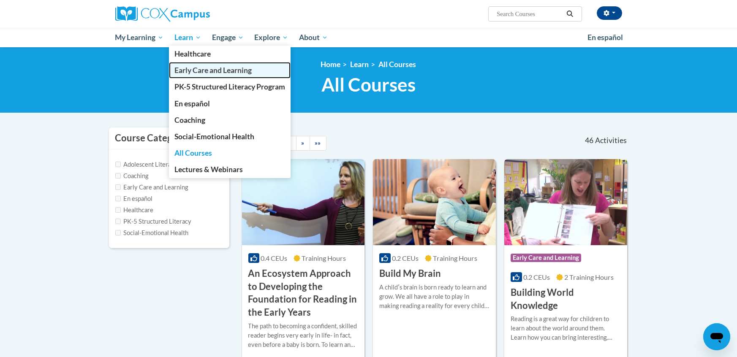
click at [193, 72] on span "Early Care and Learning" at bounding box center [212, 70] width 77 height 9
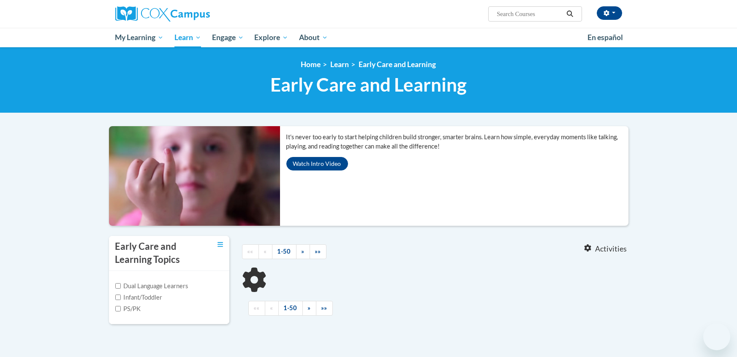
click at [62, 160] on body "Melissa Banda (America/Chicago UTC-05:00) My Profile Inbox My Transcripts Log O…" at bounding box center [368, 262] width 737 height 525
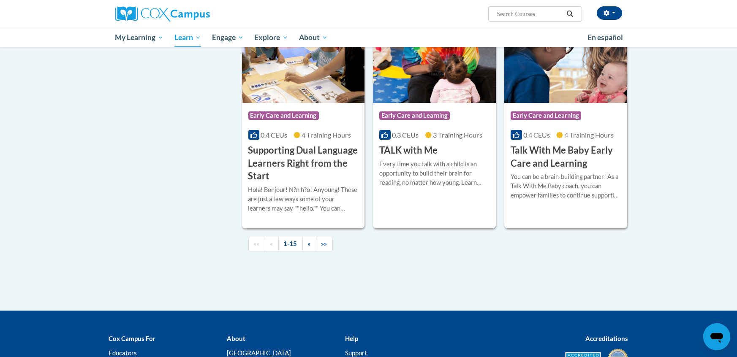
scroll to position [1182, 0]
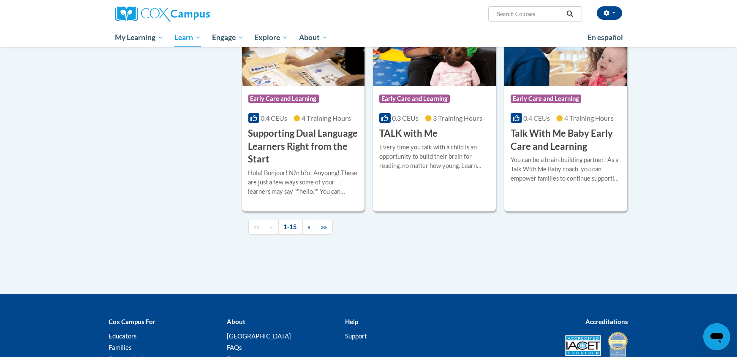
click at [302, 190] on div "Hola! Bonjour! N?n h?o! Anyoung! These are just a few ways some of your learner…" at bounding box center [303, 182] width 110 height 28
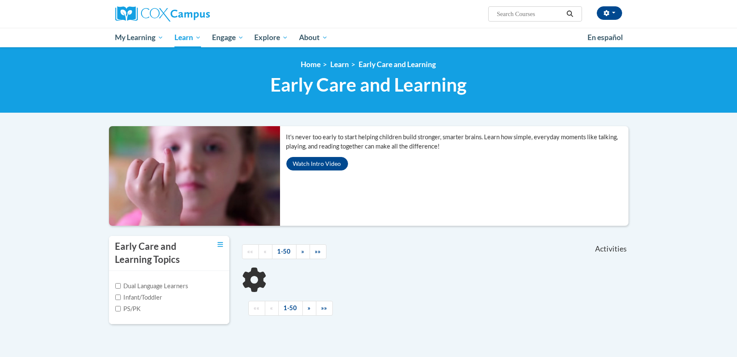
click at [404, 168] on div "It’s never too early to start helping children build stronger, smarter brains. …" at bounding box center [457, 151] width 355 height 51
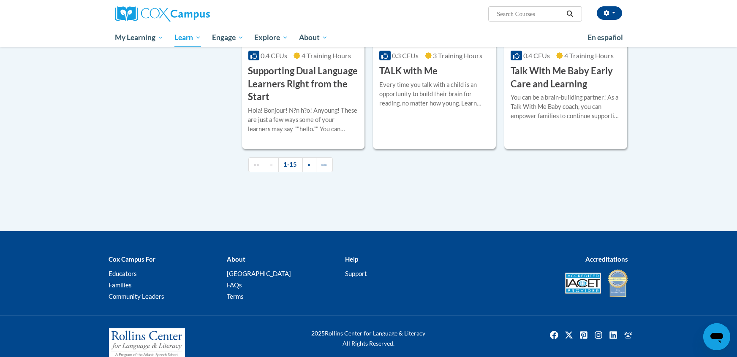
scroll to position [1254, 0]
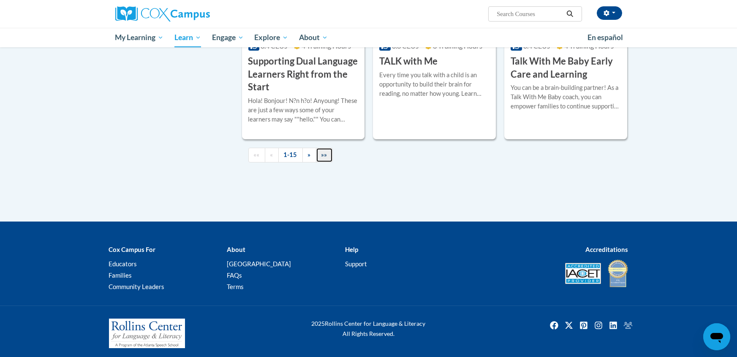
click at [328, 163] on link "»»" at bounding box center [324, 155] width 17 height 15
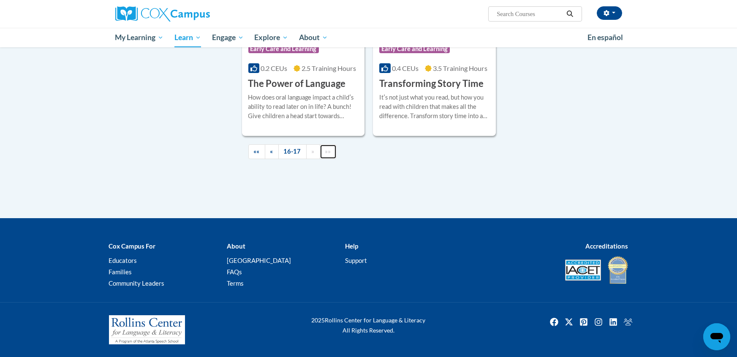
scroll to position [318, 0]
click at [296, 149] on link "16-17" at bounding box center [292, 151] width 28 height 15
click at [291, 155] on link "16-17" at bounding box center [292, 151] width 28 height 15
click at [295, 147] on link "16-17" at bounding box center [292, 151] width 28 height 15
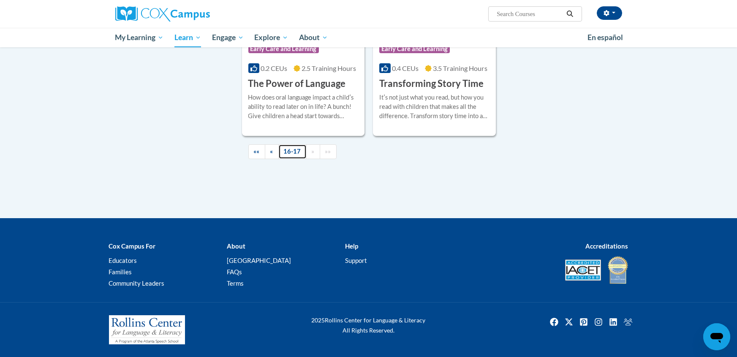
click at [289, 150] on link "16-17" at bounding box center [292, 151] width 28 height 15
click at [440, 93] on div "Itʹs not just what you read, but how you read with children that makes all the …" at bounding box center [434, 107] width 110 height 28
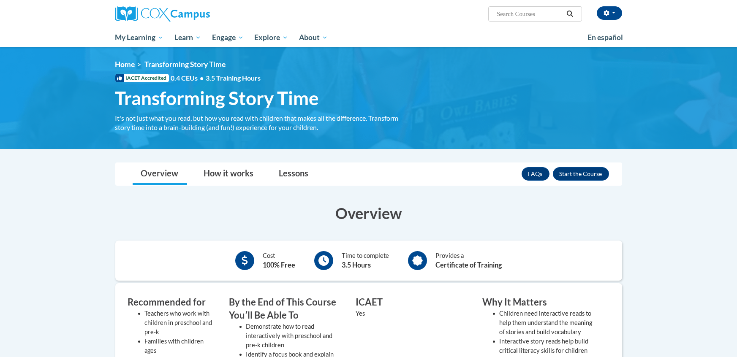
click at [418, 183] on div "Overview How it works Lessons Resources FAQs Enroll" at bounding box center [368, 174] width 493 height 22
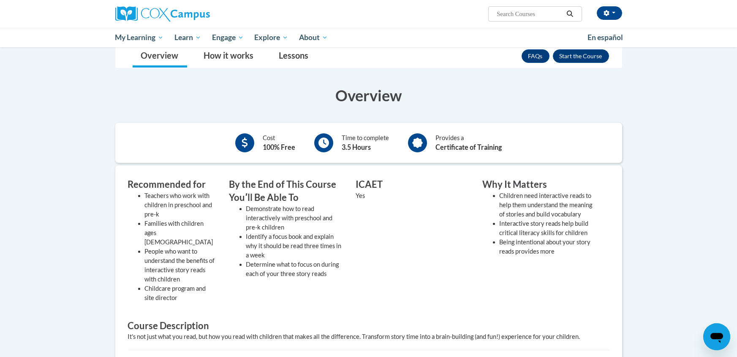
scroll to position [118, 0]
click at [600, 56] on button "Enroll" at bounding box center [581, 56] width 56 height 14
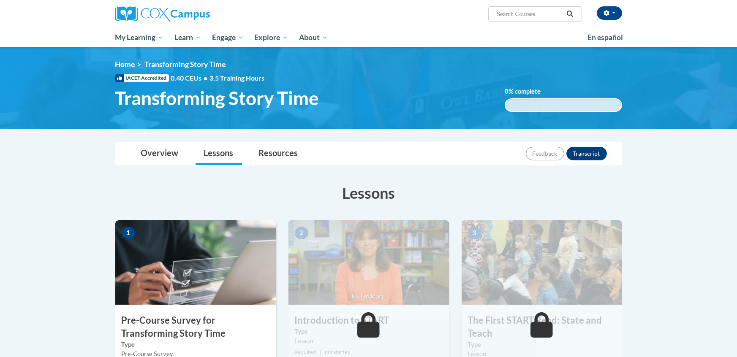
click at [498, 145] on div "Overview Lessons Resources Feedback Transcript" at bounding box center [368, 154] width 493 height 22
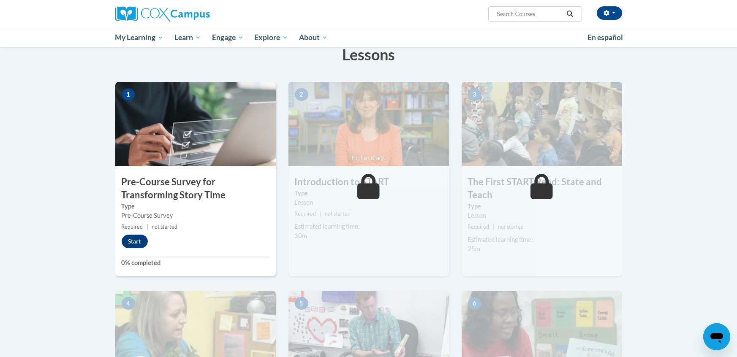
scroll to position [168, 0]
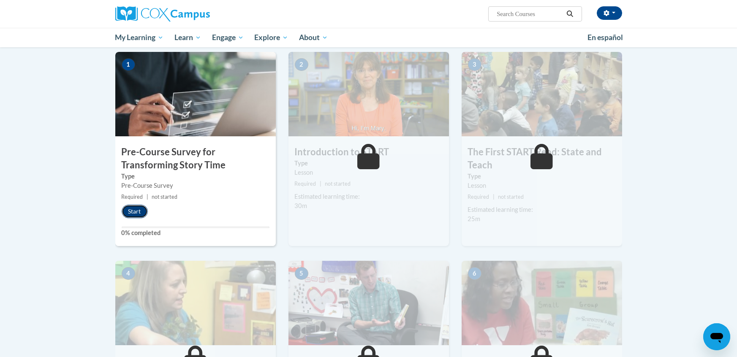
click at [134, 212] on button "Start" at bounding box center [135, 212] width 26 height 14
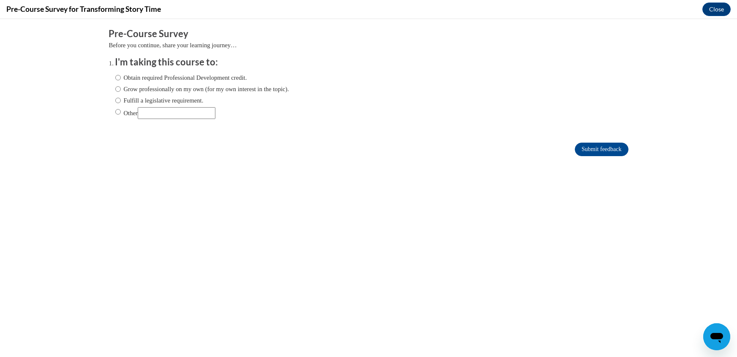
scroll to position [0, 0]
click at [719, 6] on button "Close" at bounding box center [716, 10] width 28 height 14
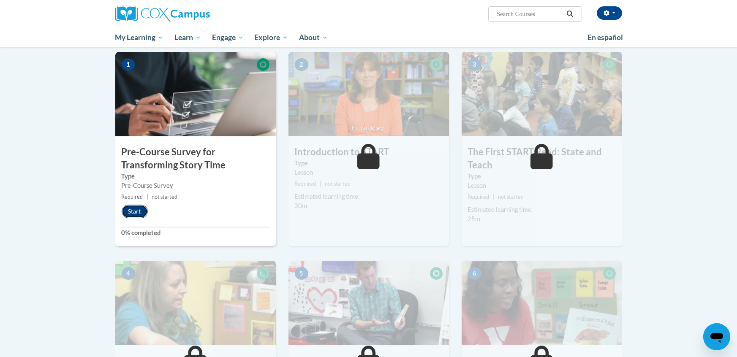
click at [141, 212] on button "Start" at bounding box center [135, 212] width 26 height 14
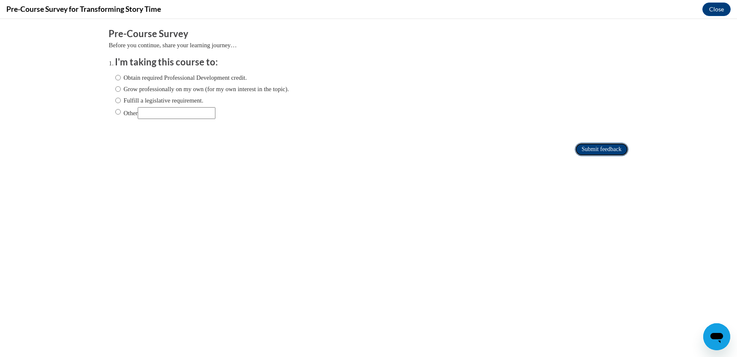
click at [605, 145] on input "Submit feedback" at bounding box center [601, 150] width 53 height 14
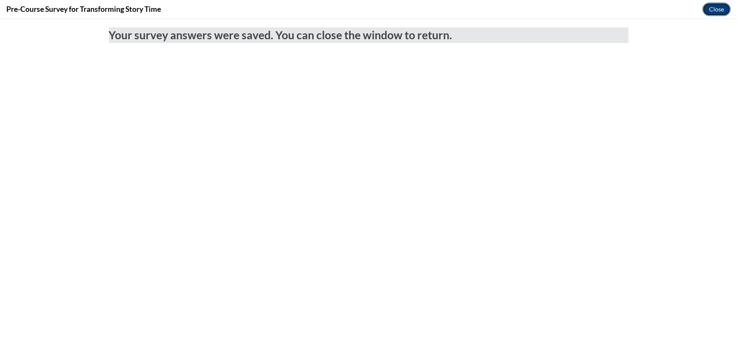
click at [726, 8] on button "Close" at bounding box center [716, 10] width 28 height 14
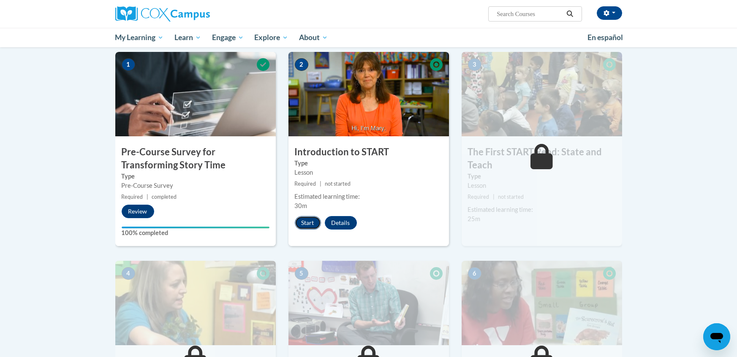
click at [307, 221] on button "Start" at bounding box center [308, 223] width 26 height 14
